Goal: Book appointment/travel/reservation

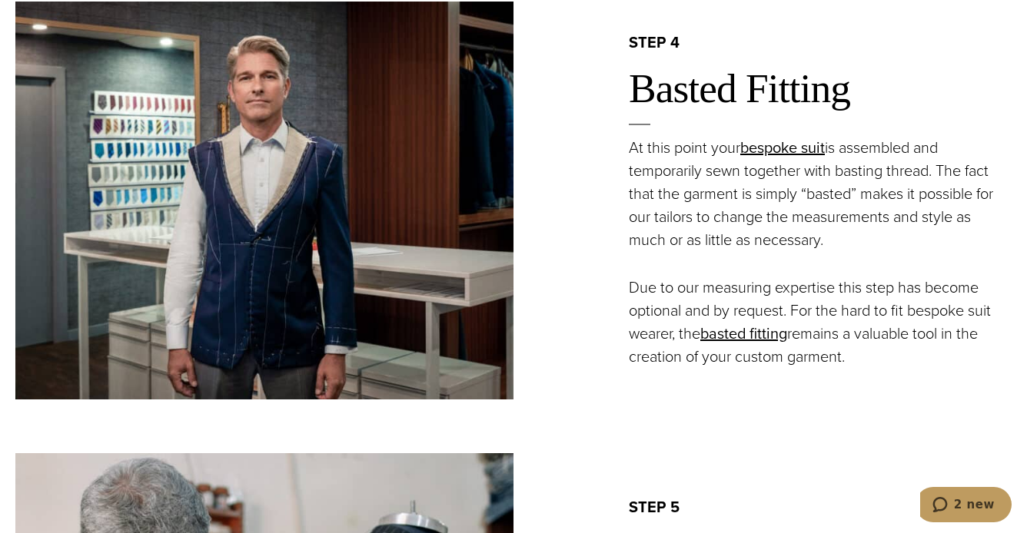
scroll to position [2115, 0]
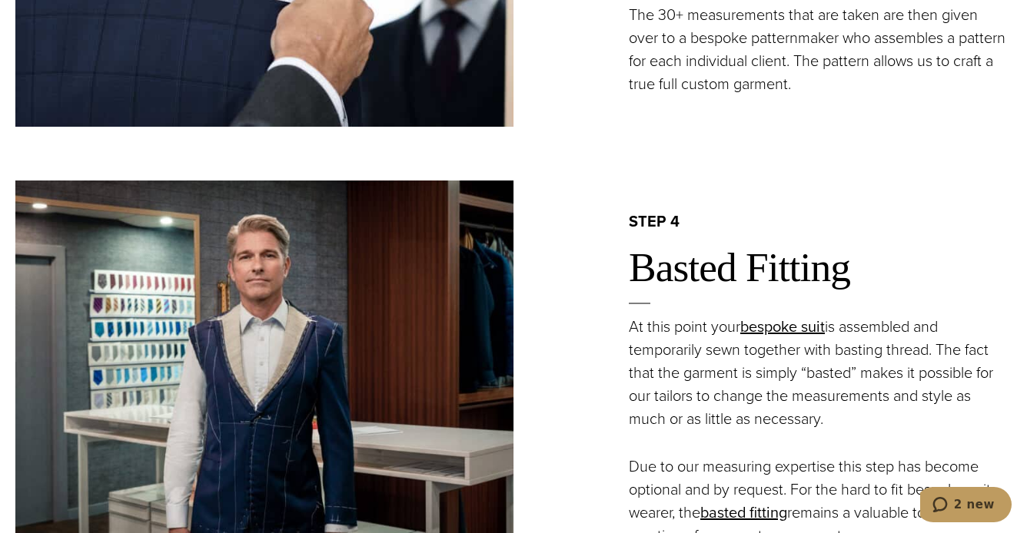
click at [962, 502] on span "2 new" at bounding box center [974, 505] width 41 height 14
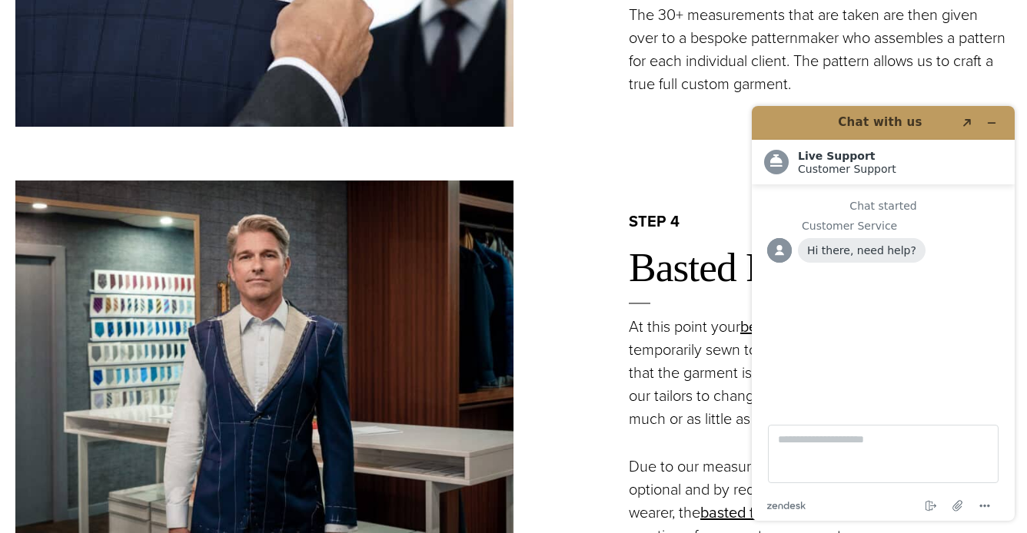
scroll to position [0, 0]
